Goal: Information Seeking & Learning: Find specific fact

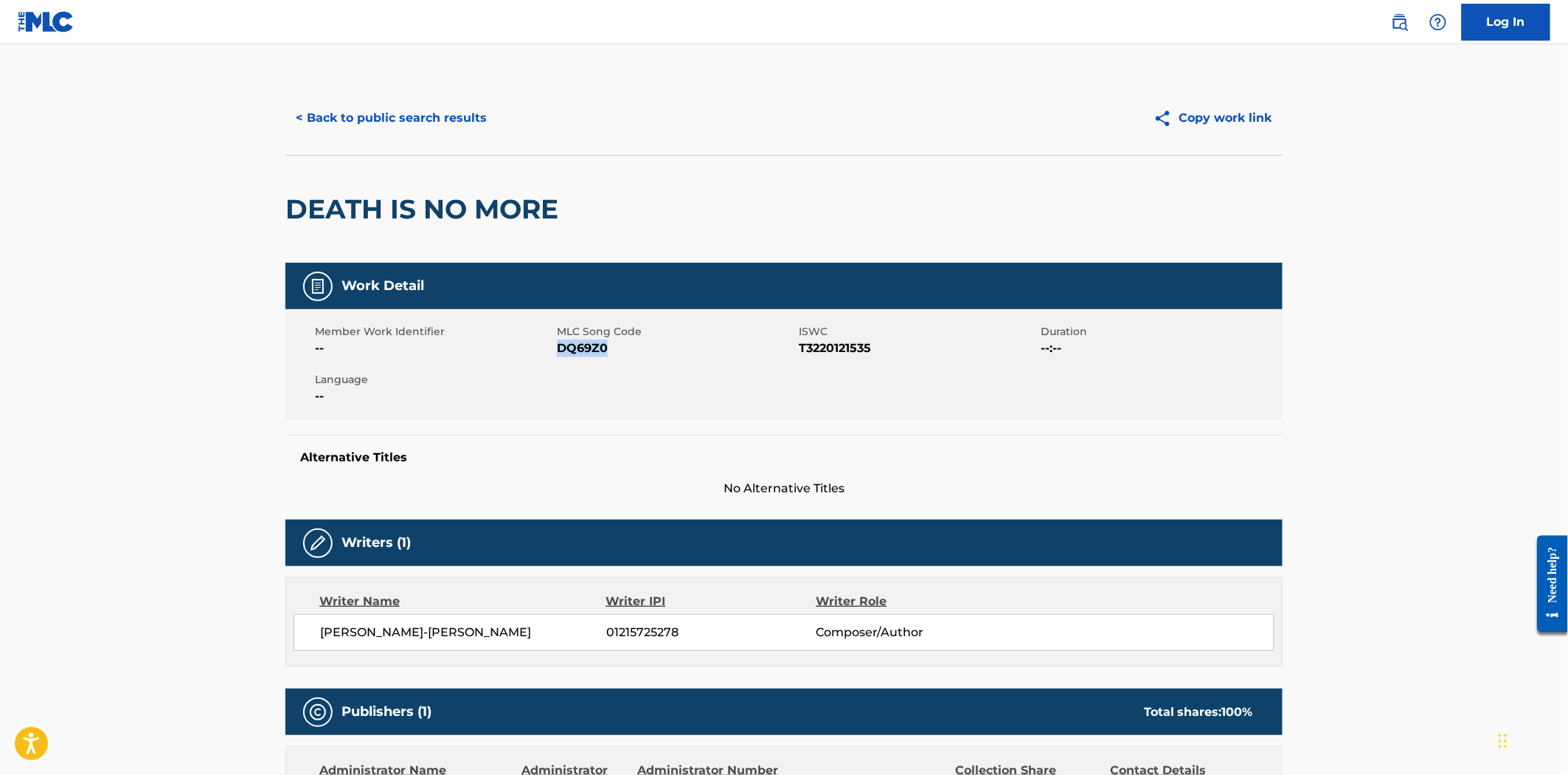
click at [347, 102] on button "< Back to public search results" at bounding box center [391, 118] width 212 height 37
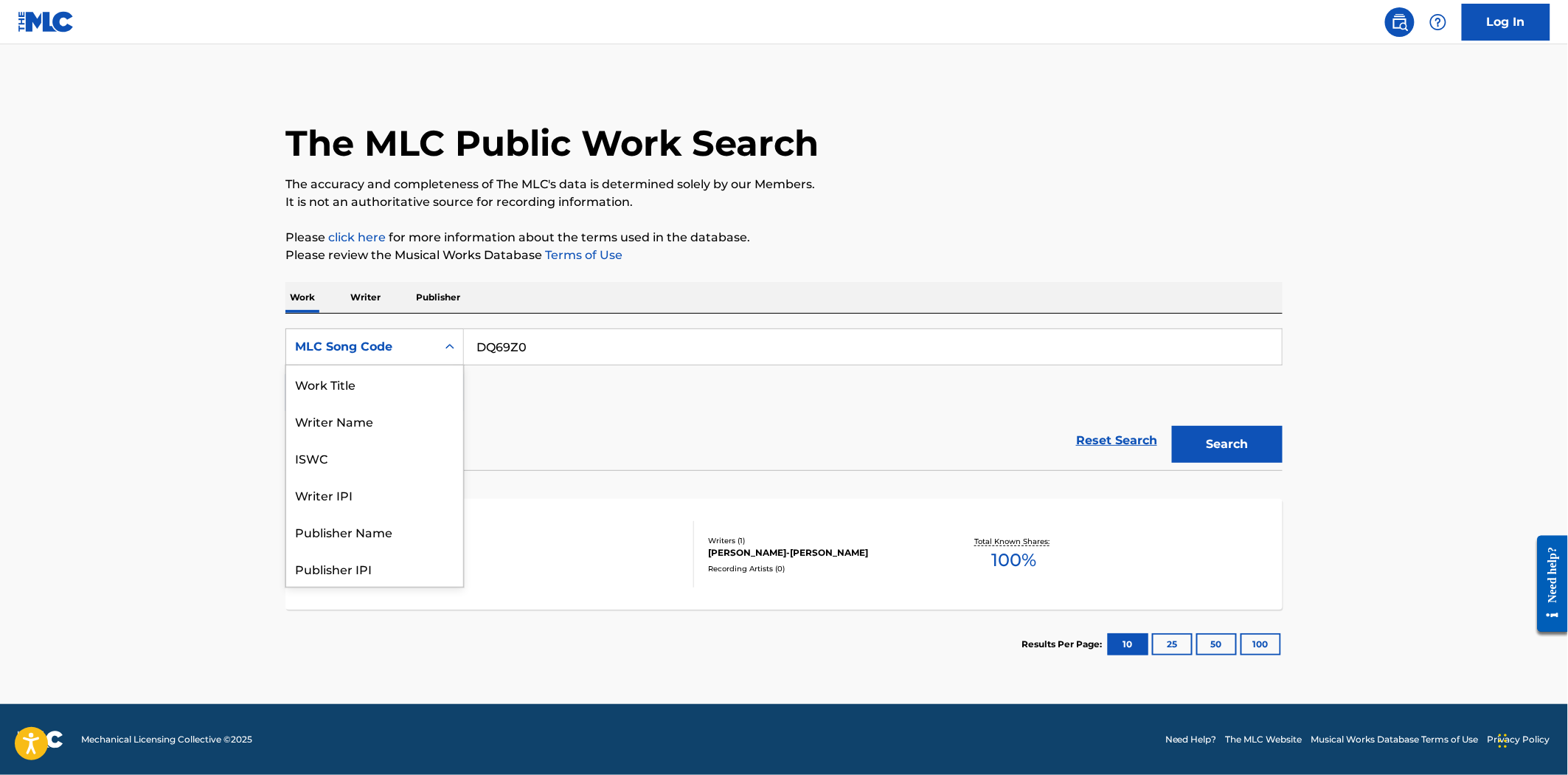
click at [403, 340] on div "MLC Song Code" at bounding box center [361, 346] width 133 height 17
click at [379, 414] on div "Writer Name" at bounding box center [374, 420] width 177 height 37
click at [367, 349] on div "Writer Name" at bounding box center [361, 346] width 133 height 17
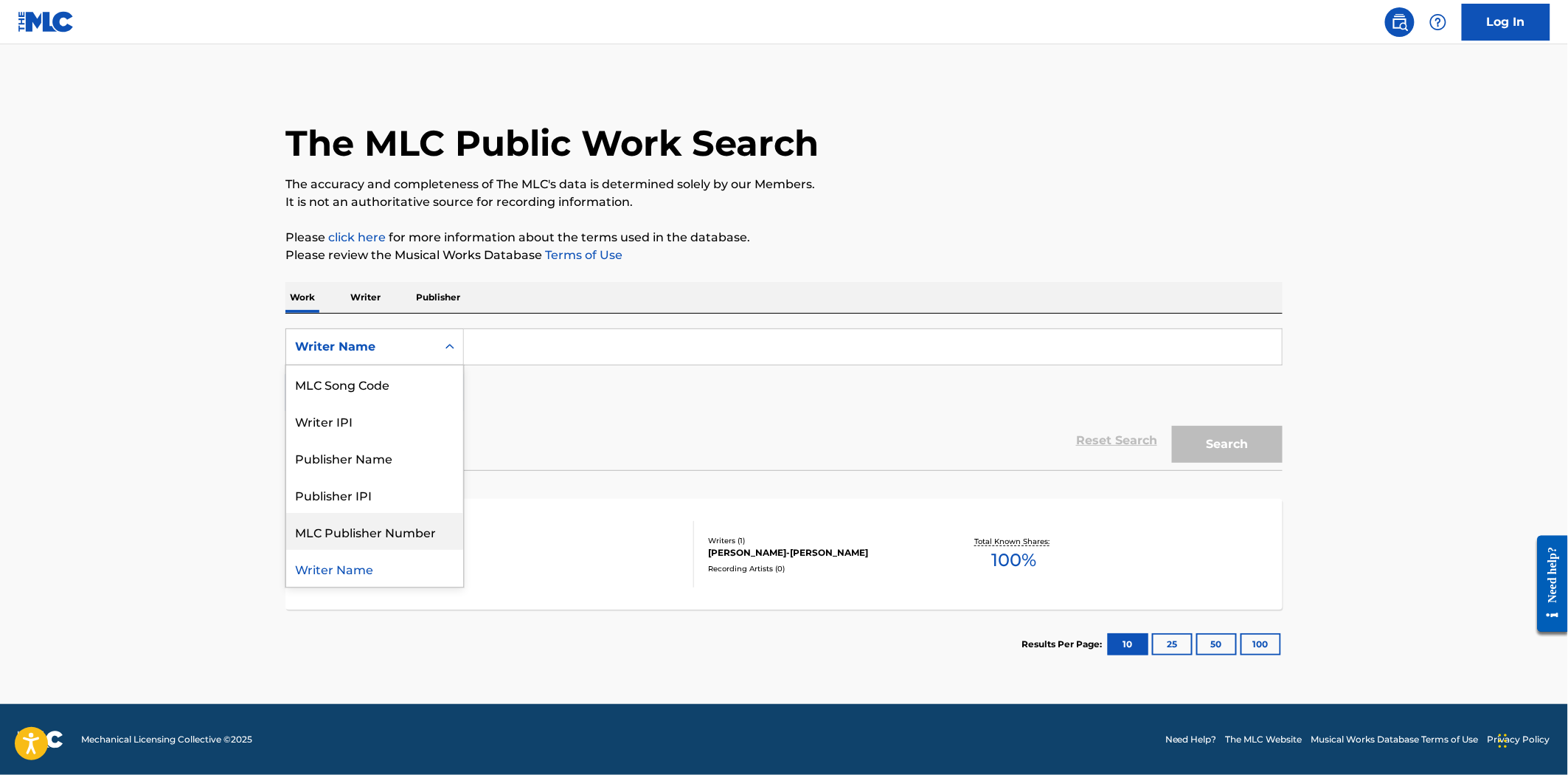
click at [394, 531] on div "MLC Publisher Number" at bounding box center [374, 531] width 177 height 37
click at [360, 355] on div "MLC Publisher Number" at bounding box center [361, 346] width 133 height 17
click at [373, 495] on div "Publisher Name" at bounding box center [374, 494] width 177 height 37
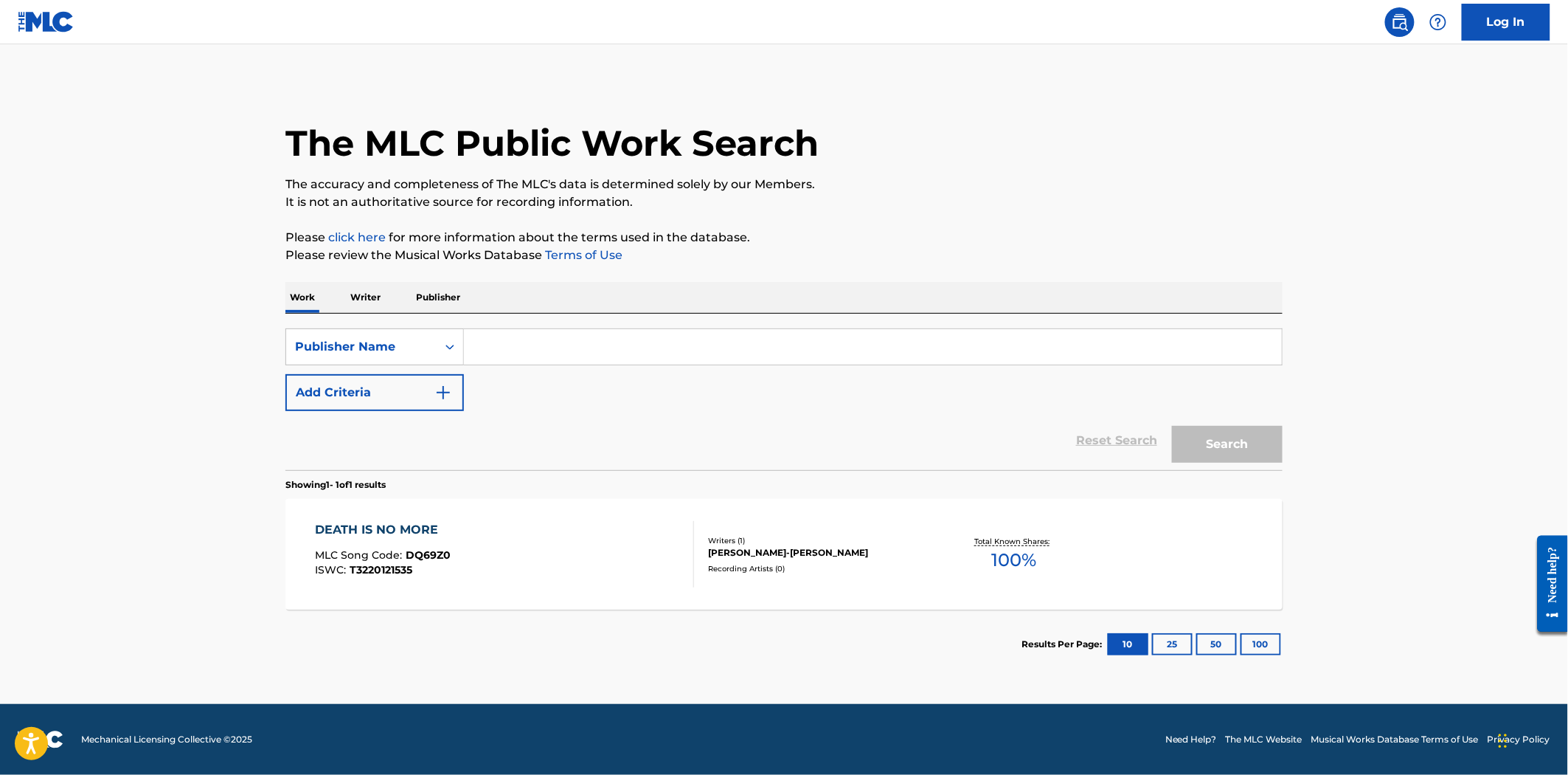
click at [514, 331] on input "Search Form" at bounding box center [873, 346] width 817 height 36
paste input "[PERSON_NAME] Music"
click at [1258, 450] on button "Search" at bounding box center [1227, 444] width 110 height 37
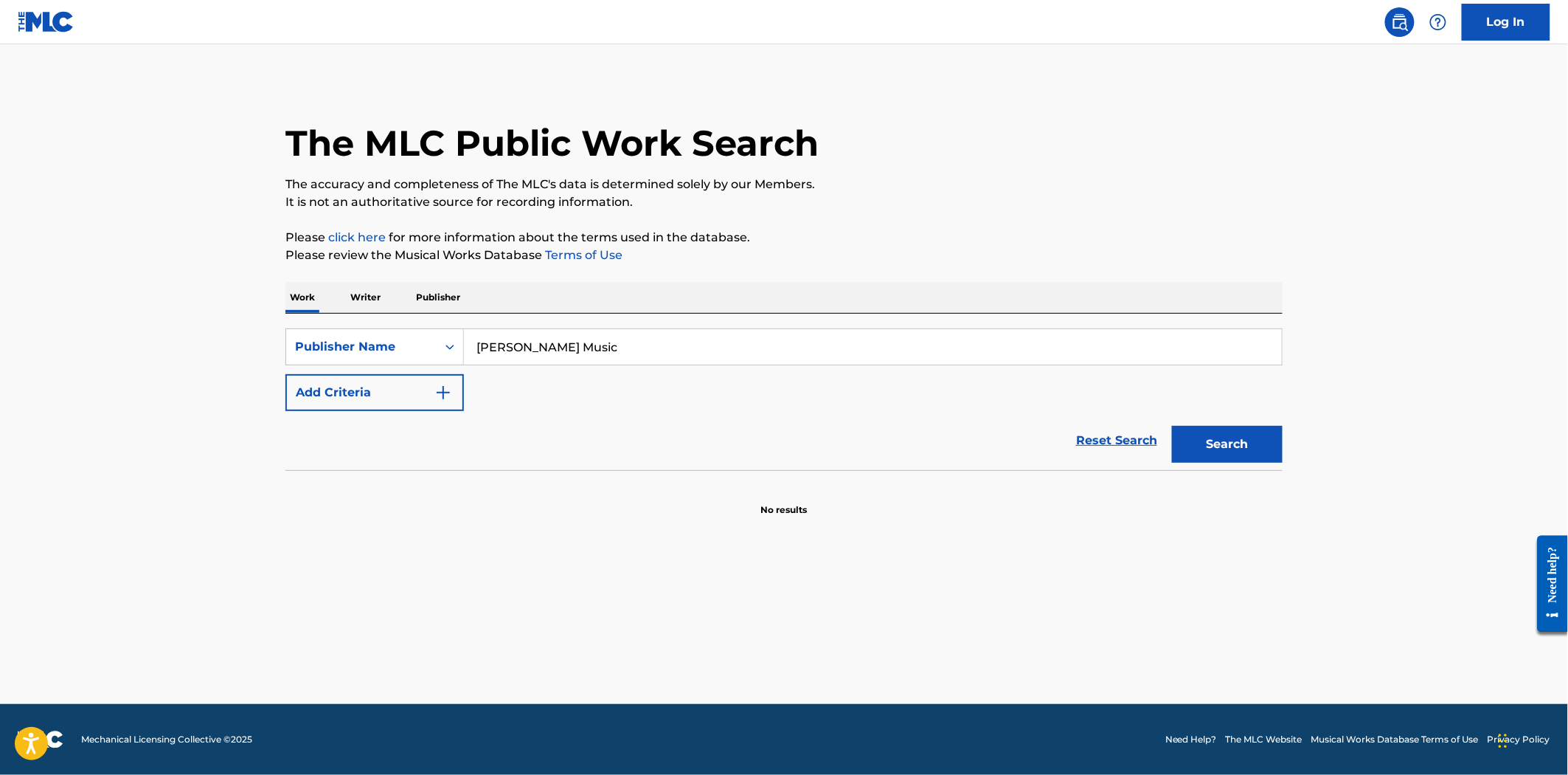
click at [599, 344] on input "[PERSON_NAME] Music" at bounding box center [873, 346] width 817 height 36
click at [622, 378] on span "group publishing" at bounding box center [673, 379] width 104 height 14
click at [1226, 445] on button "Search" at bounding box center [1227, 444] width 110 height 37
click at [650, 336] on input "[PERSON_NAME]. music group publishing" at bounding box center [873, 346] width 817 height 36
drag, startPoint x: 514, startPoint y: 348, endPoint x: 702, endPoint y: 364, distance: 188.7
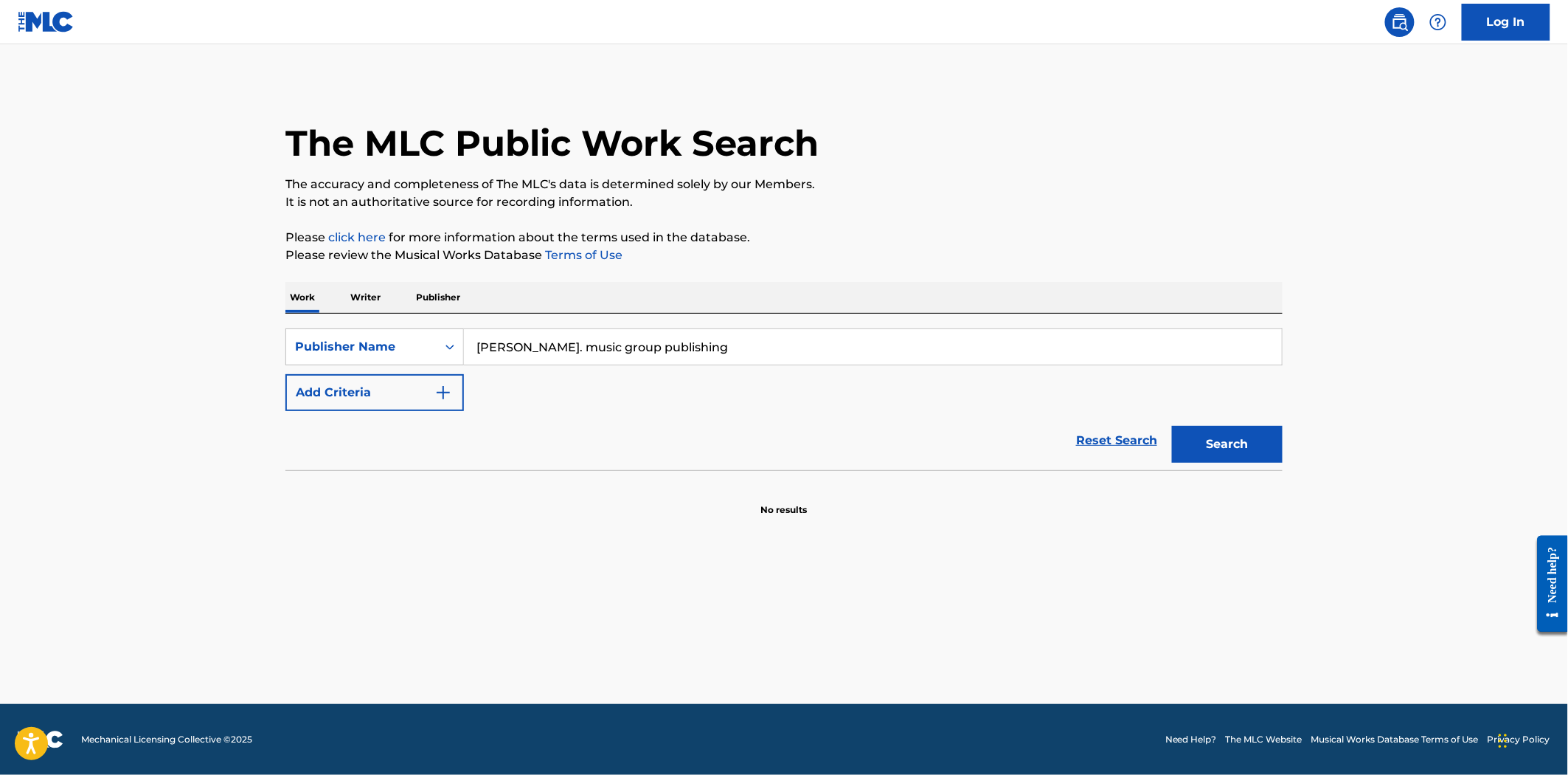
click at [702, 364] on input "[PERSON_NAME]. music group publishing" at bounding box center [873, 346] width 817 height 36
type input "[PERSON_NAME]"
click at [1221, 436] on button "Search" at bounding box center [1227, 444] width 110 height 37
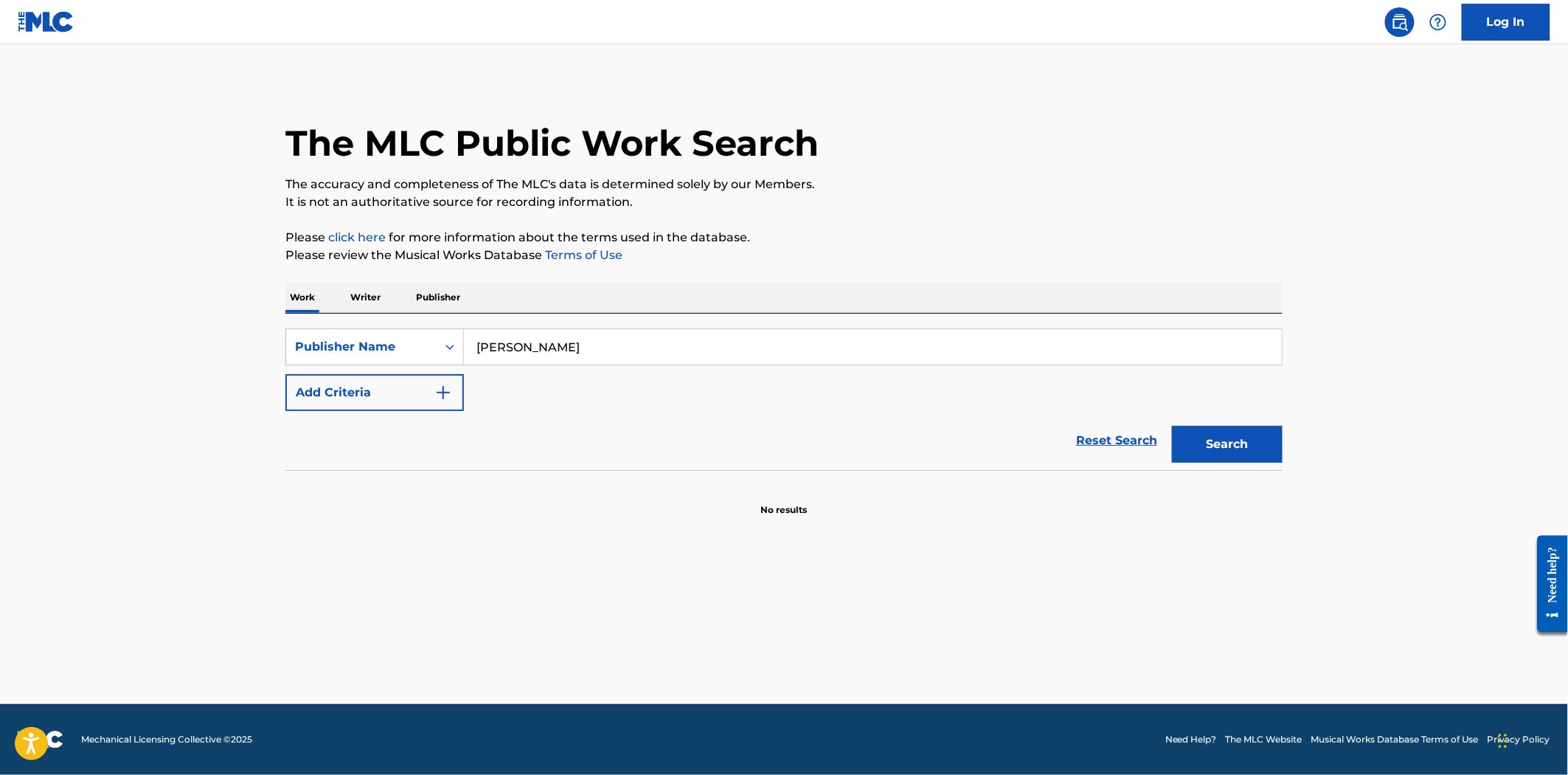
click at [1221, 436] on button "Search" at bounding box center [1227, 444] width 110 height 37
click at [385, 349] on div "Publisher Name" at bounding box center [361, 346] width 133 height 17
